Goal: Download file/media

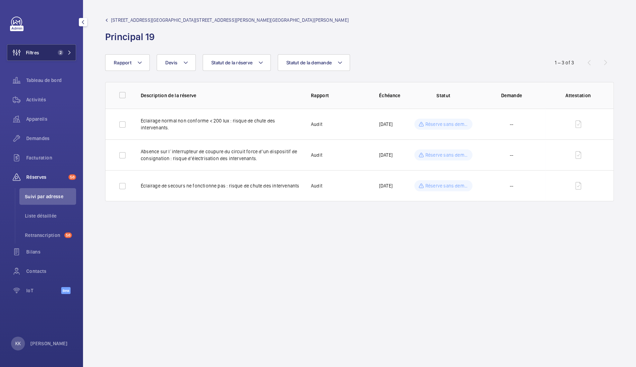
click at [35, 60] on span "Filtres" at bounding box center [23, 52] width 32 height 17
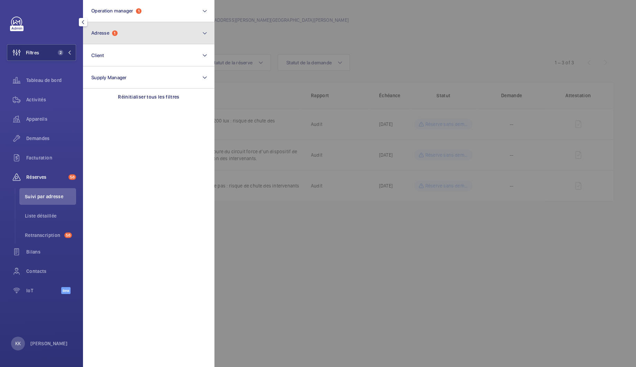
click at [111, 34] on span "Adresse 1" at bounding box center [104, 33] width 26 height 6
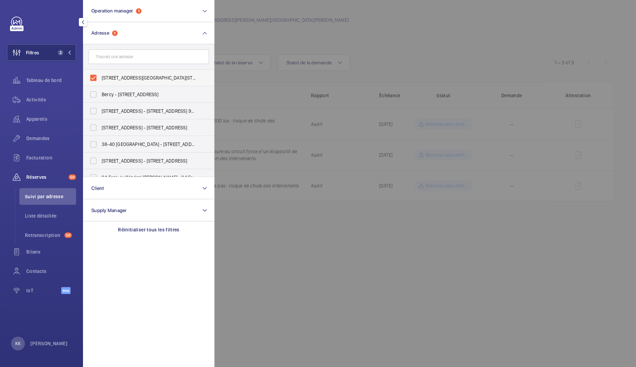
click at [97, 82] on label "[STREET_ADDRESS][GEOGRAPHIC_DATA][STREET_ADDRESS][PERSON_NAME][GEOGRAPHIC_DATA]…" at bounding box center [143, 78] width 120 height 17
click at [97, 82] on input "[STREET_ADDRESS][GEOGRAPHIC_DATA][STREET_ADDRESS][PERSON_NAME][GEOGRAPHIC_DATA]…" at bounding box center [93, 78] width 14 height 14
checkbox input "false"
click at [109, 59] on input "text" at bounding box center [149, 56] width 120 height 15
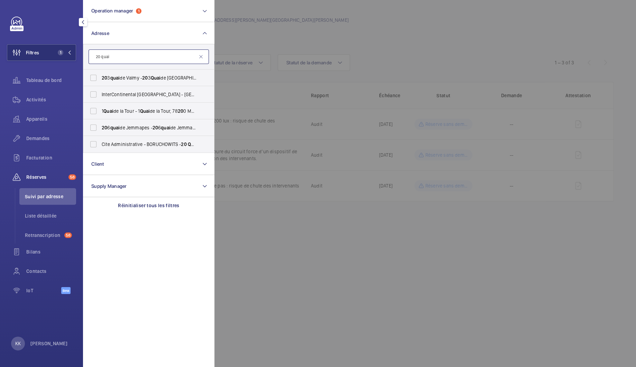
click at [120, 58] on input "20 quai" at bounding box center [149, 56] width 120 height 15
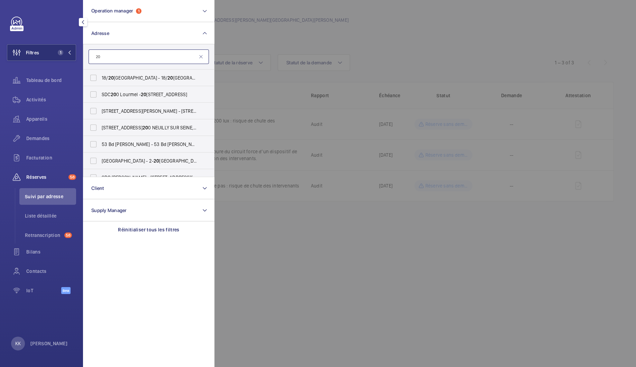
type input "2"
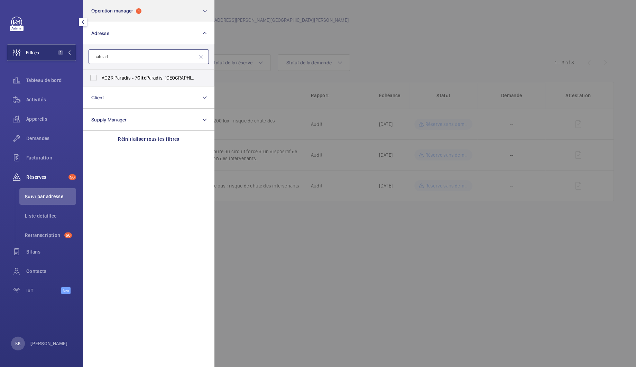
type input "cité ad"
click at [126, 16] on button "Operation manager 1" at bounding box center [148, 11] width 131 height 22
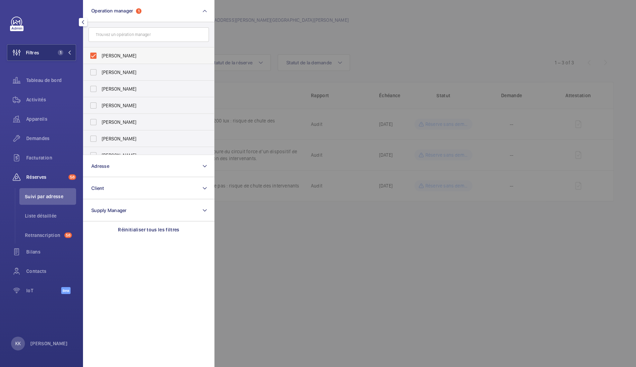
click at [118, 54] on span "[PERSON_NAME]" at bounding box center [149, 55] width 95 height 7
click at [100, 54] on input "[PERSON_NAME]" at bounding box center [93, 56] width 14 height 14
checkbox input "false"
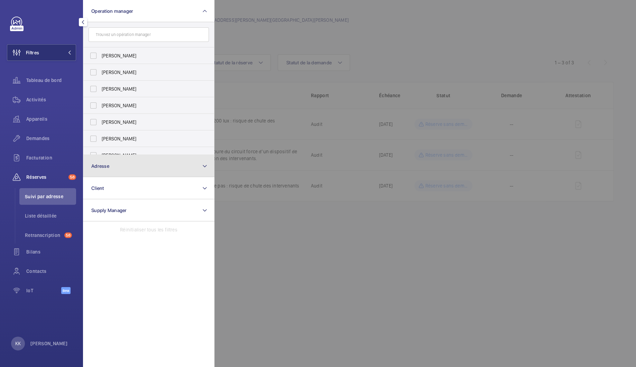
click at [114, 168] on button "Adresse" at bounding box center [148, 166] width 131 height 22
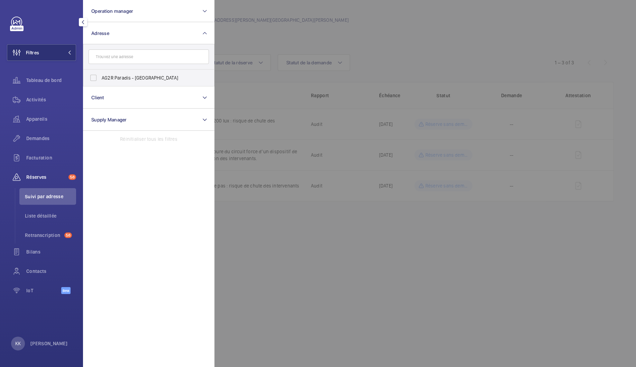
click at [115, 61] on input "text" at bounding box center [149, 56] width 120 height 15
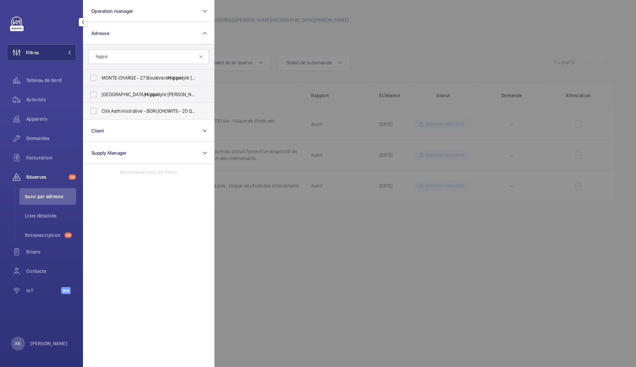
type input "hippol"
click at [113, 114] on span "Cite Administrative - BORUCHOWITS - 20 Quai Hippol yte Rossignol, MELUN 77000" at bounding box center [149, 111] width 95 height 7
click at [100, 114] on input "Cite Administrative - BORUCHOWITS - 20 Quai Hippol yte Rossignol, MELUN 77000" at bounding box center [93, 111] width 14 height 14
checkbox input "true"
click at [43, 116] on span "Appareils" at bounding box center [51, 119] width 50 height 7
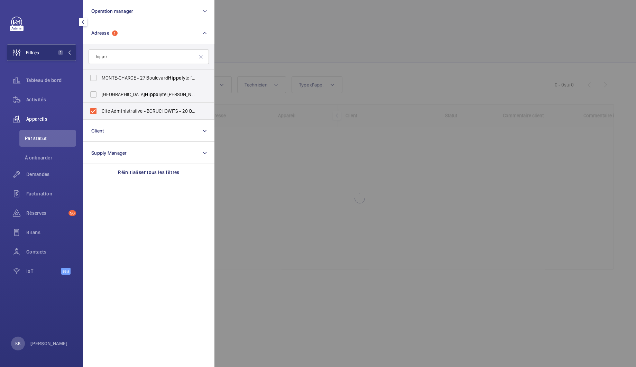
click at [381, 33] on div at bounding box center [532, 183] width 636 height 367
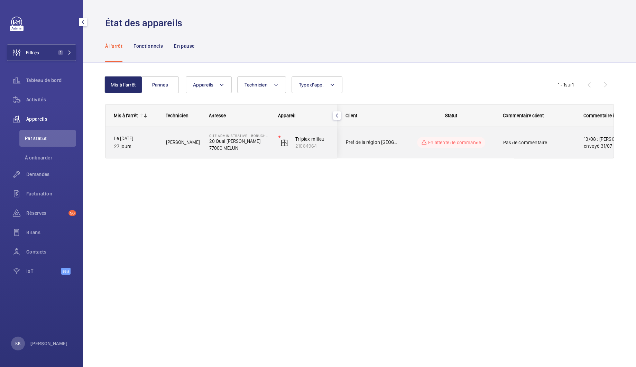
click at [224, 152] on div "Cite Administrative - BORUCHOWITS [STREET_ADDRESS][PERSON_NAME]" at bounding box center [235, 142] width 68 height 31
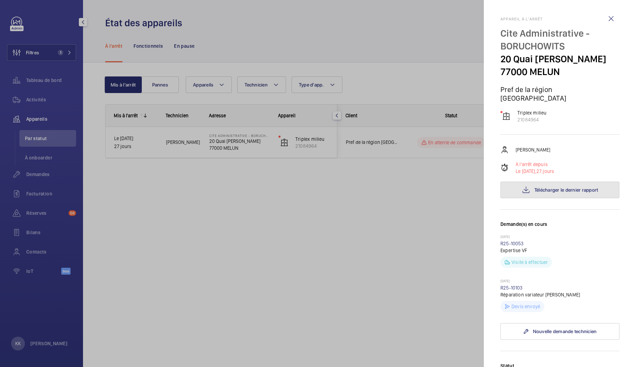
click at [529, 194] on mat-icon at bounding box center [526, 190] width 8 height 8
click at [513, 290] on link "R25-10103" at bounding box center [511, 288] width 22 height 6
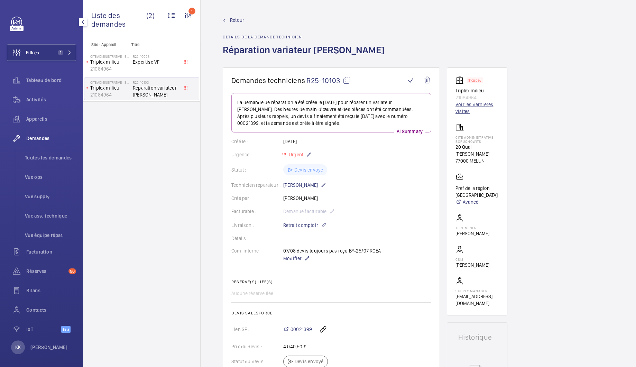
click at [467, 103] on link "Voir les dernières visites" at bounding box center [476, 108] width 43 height 14
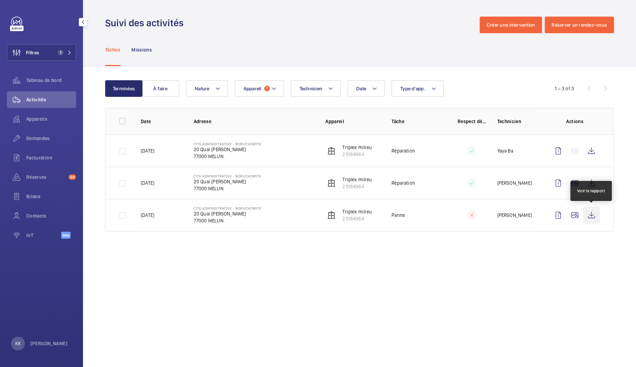
click at [590, 216] on wm-front-icon-button at bounding box center [591, 215] width 17 height 17
drag, startPoint x: 370, startPoint y: 222, endPoint x: 340, endPoint y: 220, distance: 30.8
click at [340, 220] on td "Triplex milieu 21084964" at bounding box center [347, 215] width 66 height 33
copy p "21084964"
click at [383, 272] on wm-front-admin-operations-monitoring "Suivi des activités Créer une intervention Réserver un rendez-vous Tâches Missi…" at bounding box center [359, 183] width 553 height 367
